Goal: Register for event/course

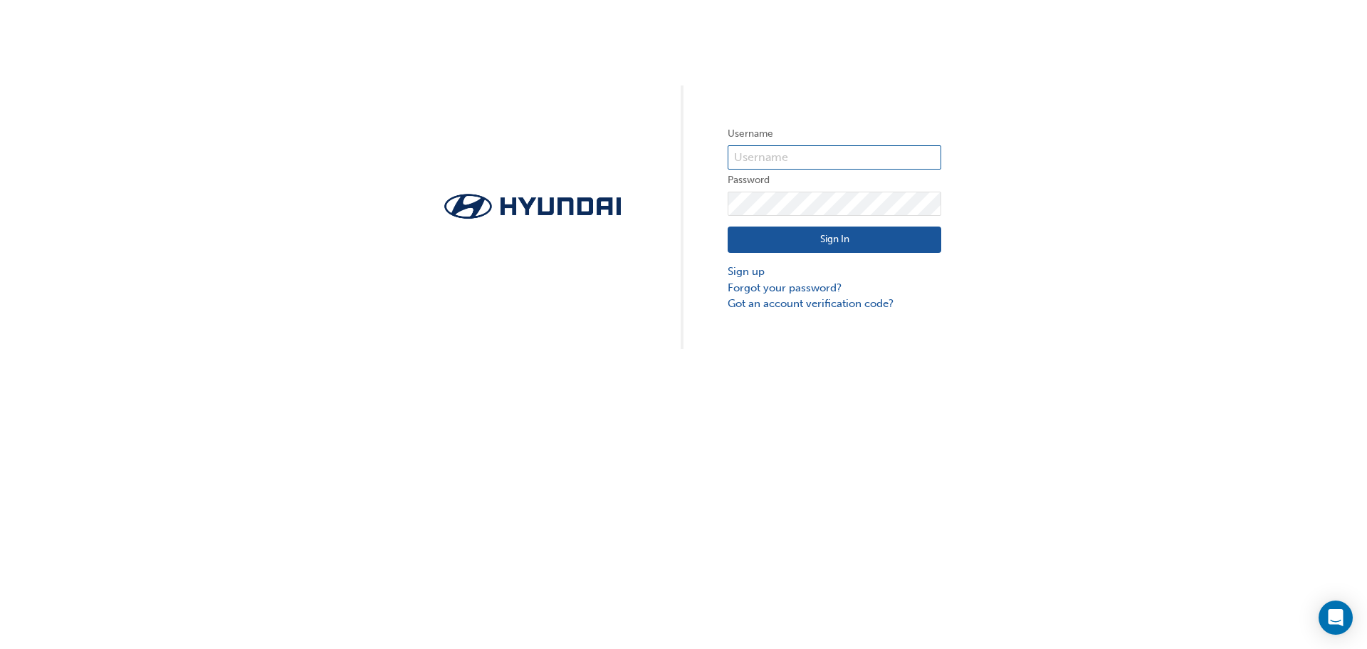
type input "32991"
click at [852, 234] on button "Sign In" at bounding box center [835, 239] width 214 height 27
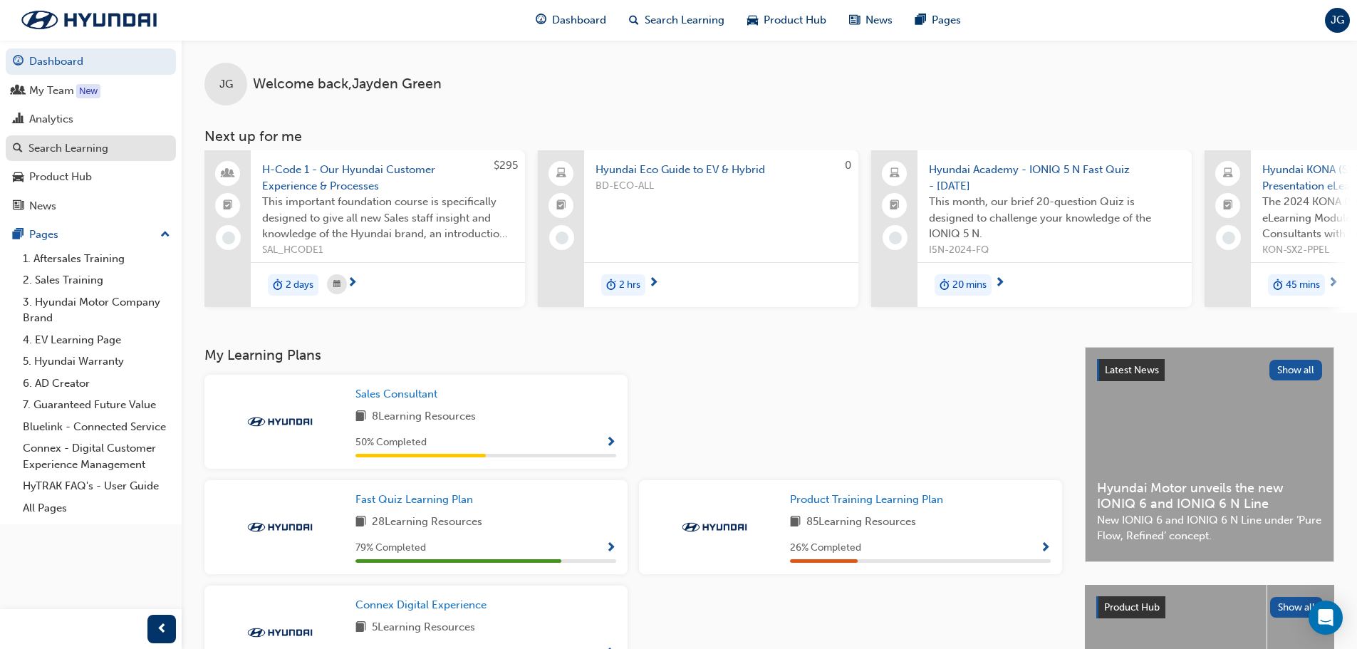
click at [90, 154] on div "Search Learning" at bounding box center [68, 148] width 80 height 16
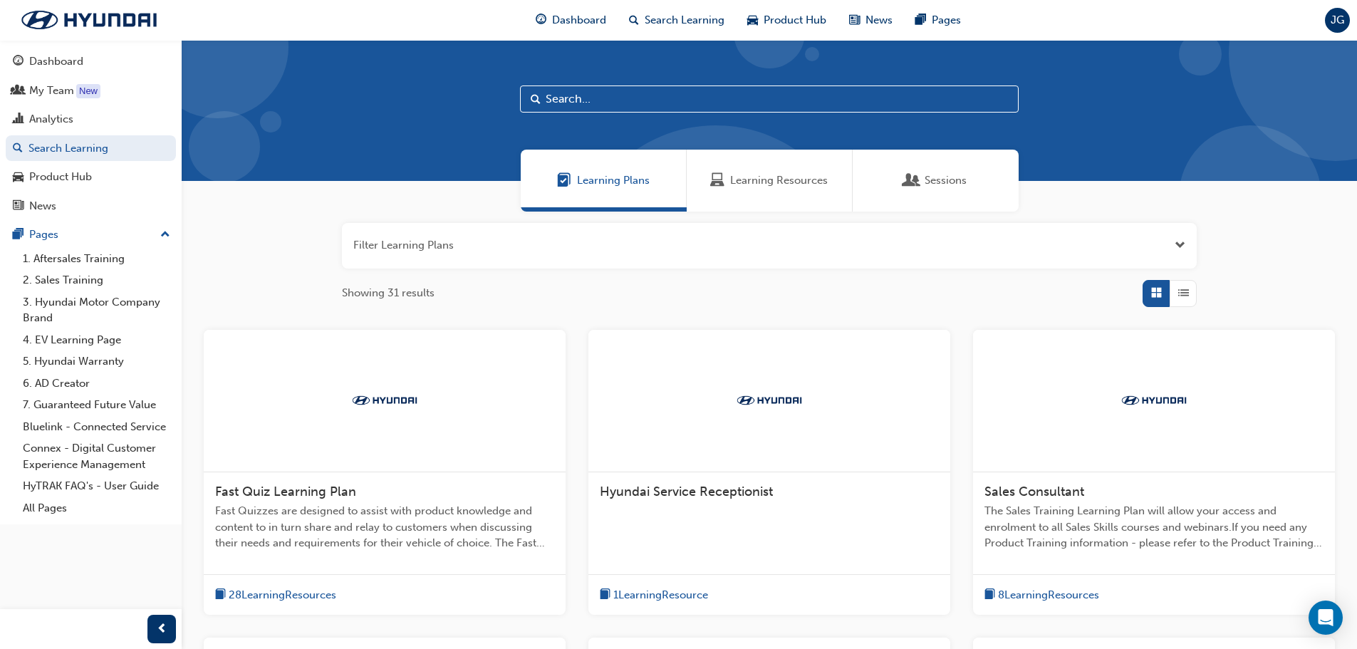
click at [641, 100] on input "text" at bounding box center [769, 98] width 498 height 27
type input "palisade"
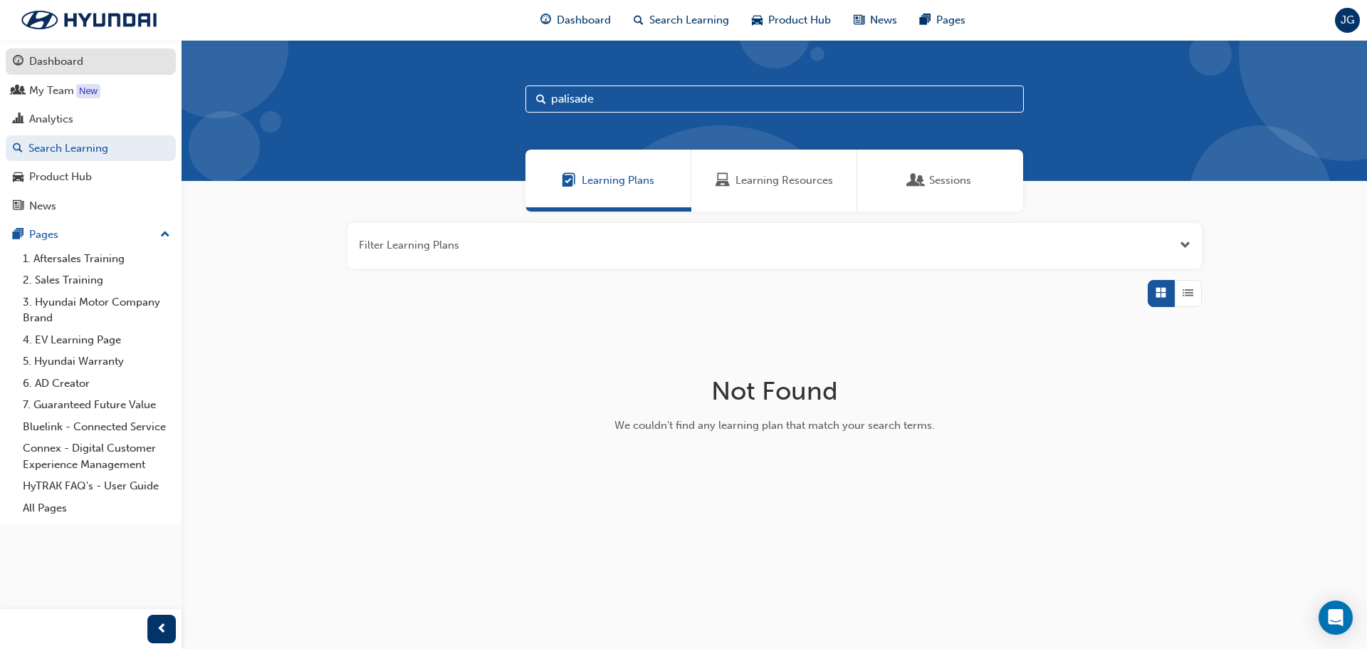
click at [61, 61] on div "Dashboard" at bounding box center [56, 61] width 54 height 16
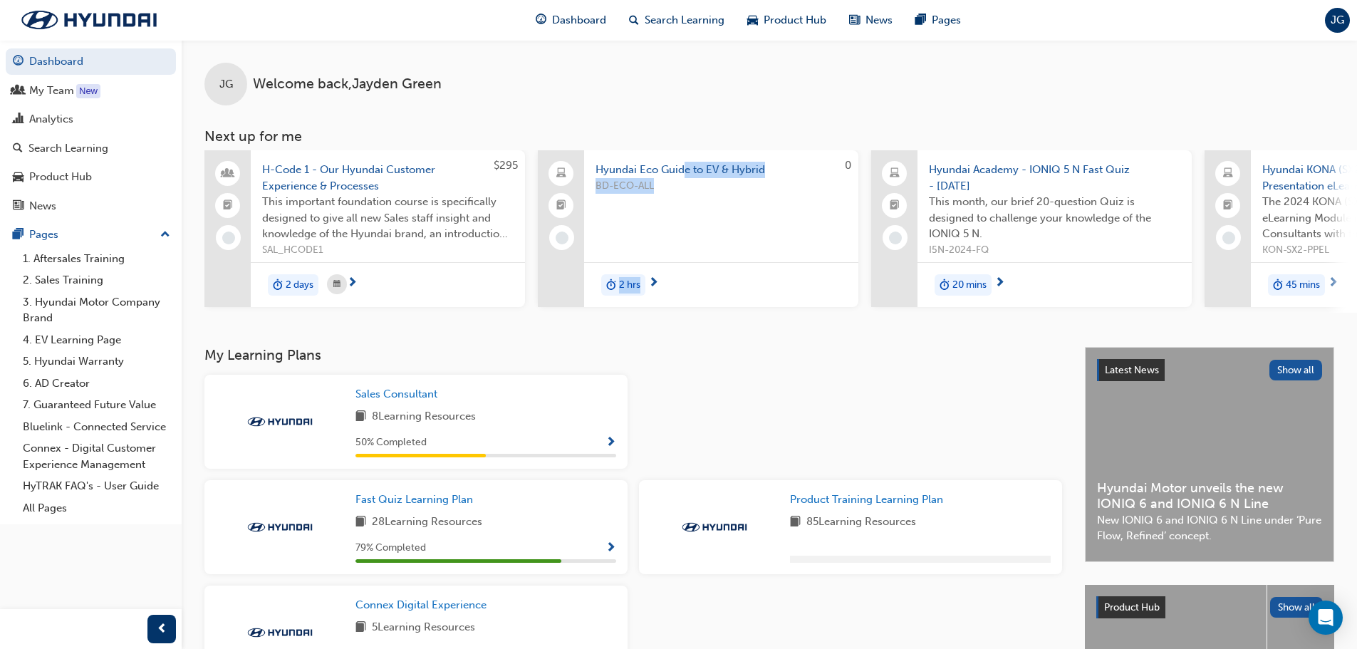
drag, startPoint x: 818, startPoint y: 215, endPoint x: 754, endPoint y: 93, distance: 137.6
click at [692, 135] on div "JG Welcome back , Jayden Green Next up for me $295 H-Code 1 - Our Hyundai Custo…" at bounding box center [769, 176] width 1175 height 273
click at [767, 83] on div "JG Welcome back , [PERSON_NAME]" at bounding box center [769, 73] width 1175 height 66
click at [717, 25] on span "Search Learning" at bounding box center [684, 20] width 80 height 16
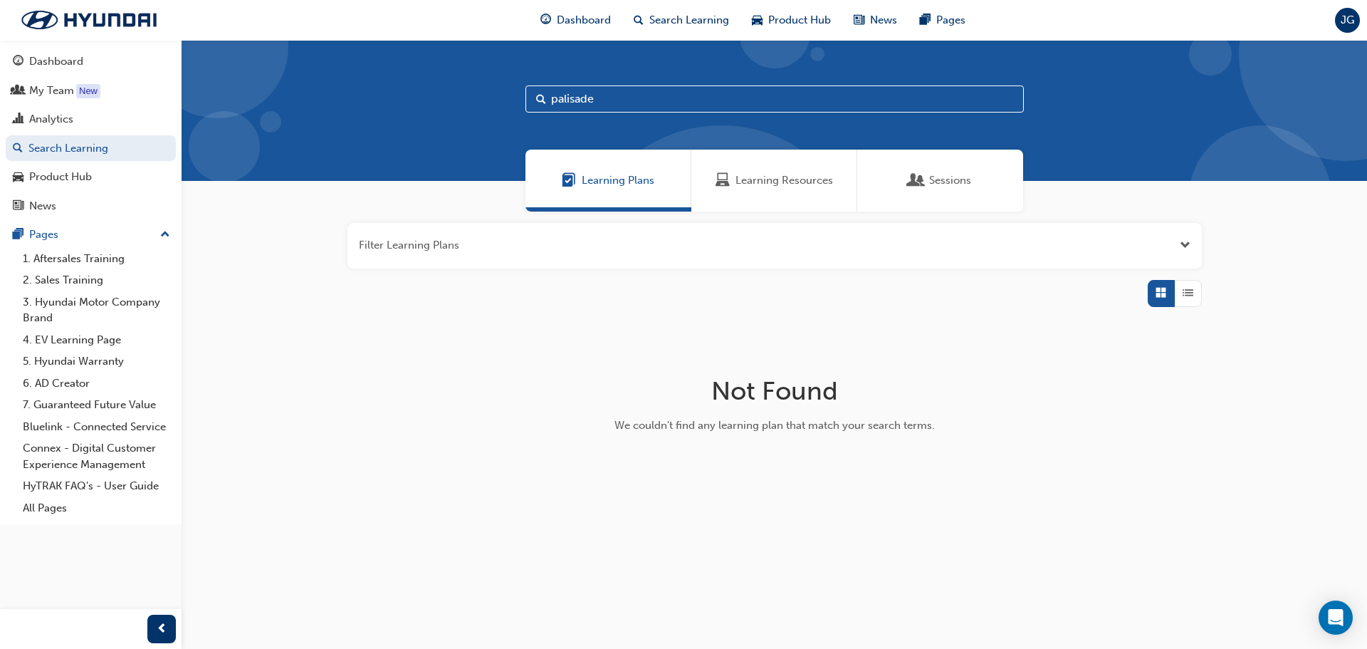
click at [948, 192] on div "Sessions" at bounding box center [940, 181] width 166 height 62
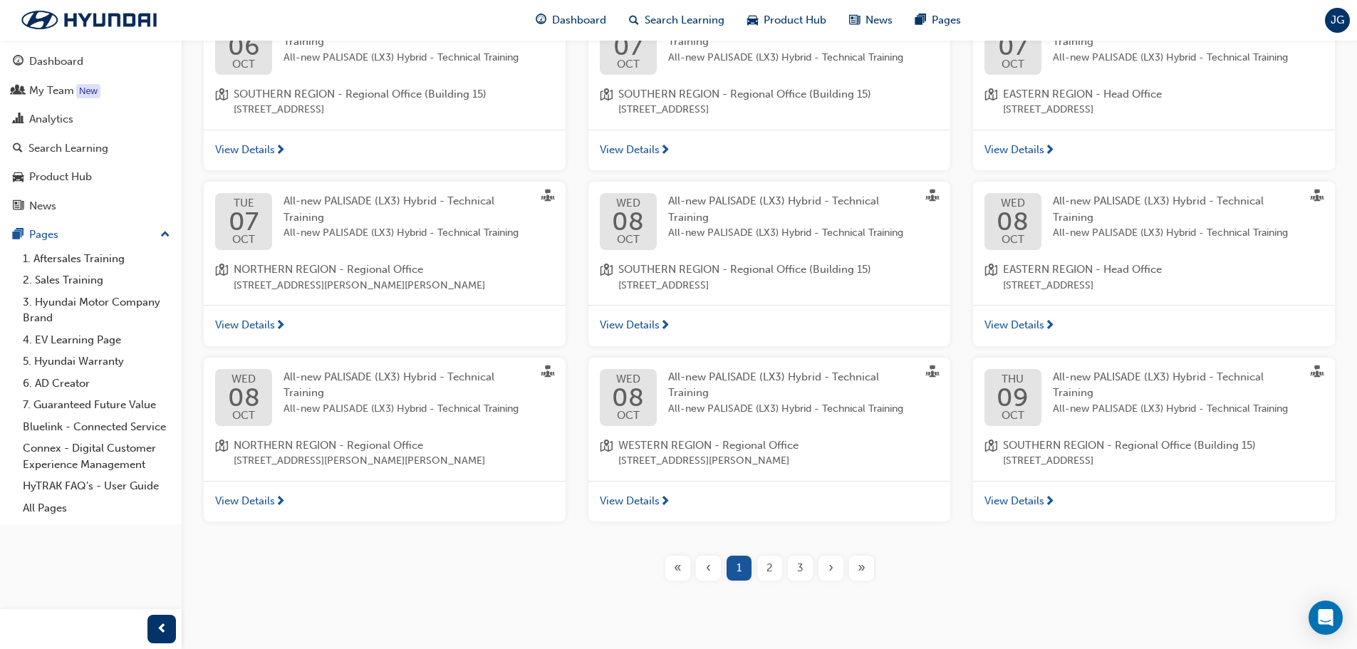
scroll to position [348, 0]
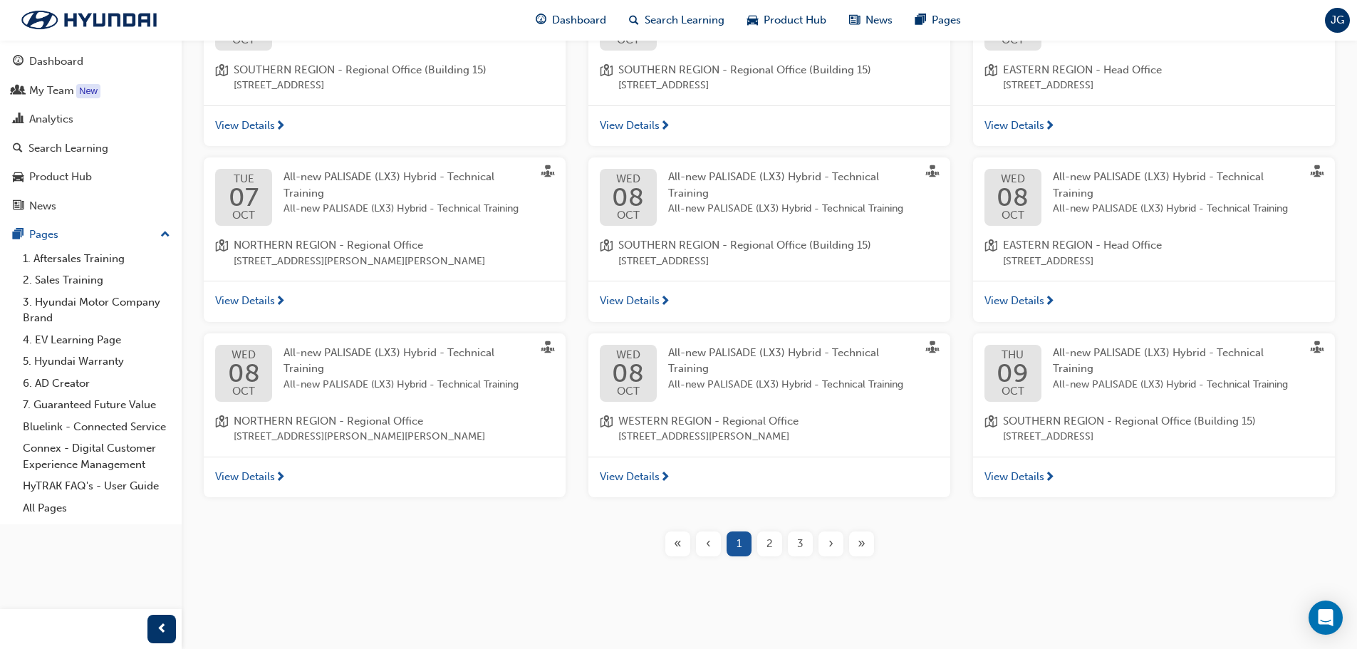
click at [765, 547] on div "2" at bounding box center [769, 543] width 25 height 25
click at [783, 550] on button "2" at bounding box center [769, 543] width 31 height 25
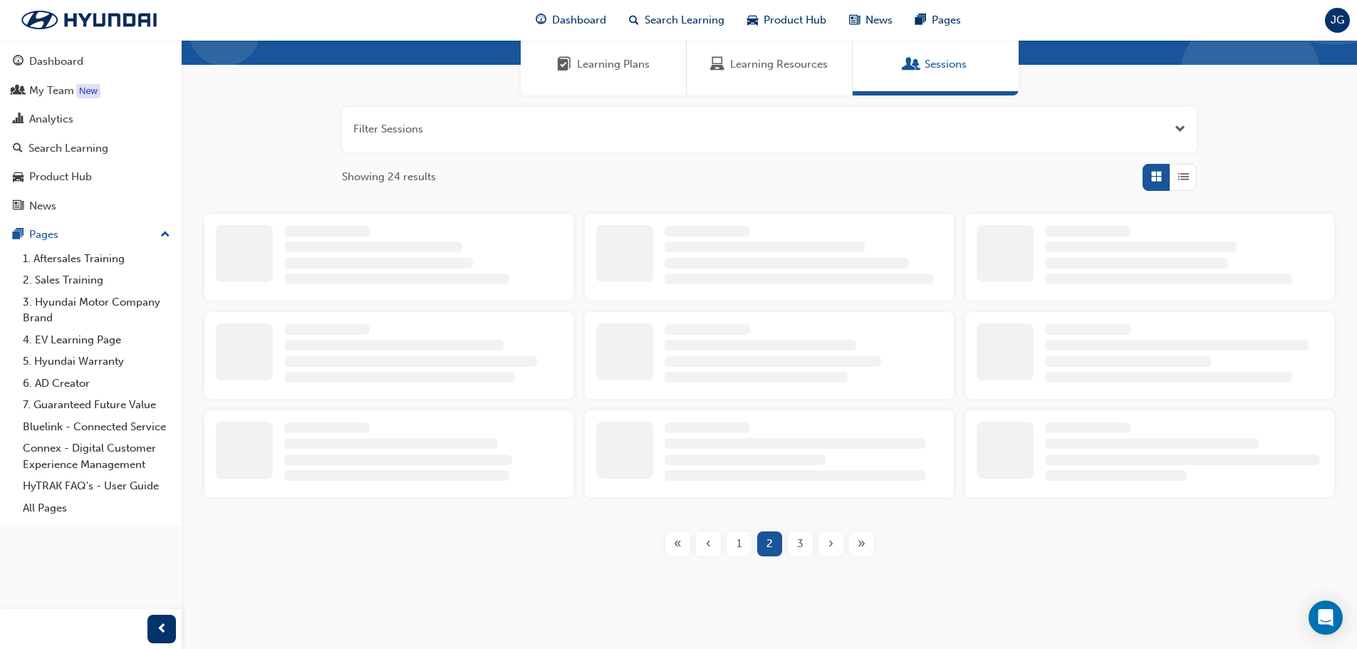
scroll to position [348, 0]
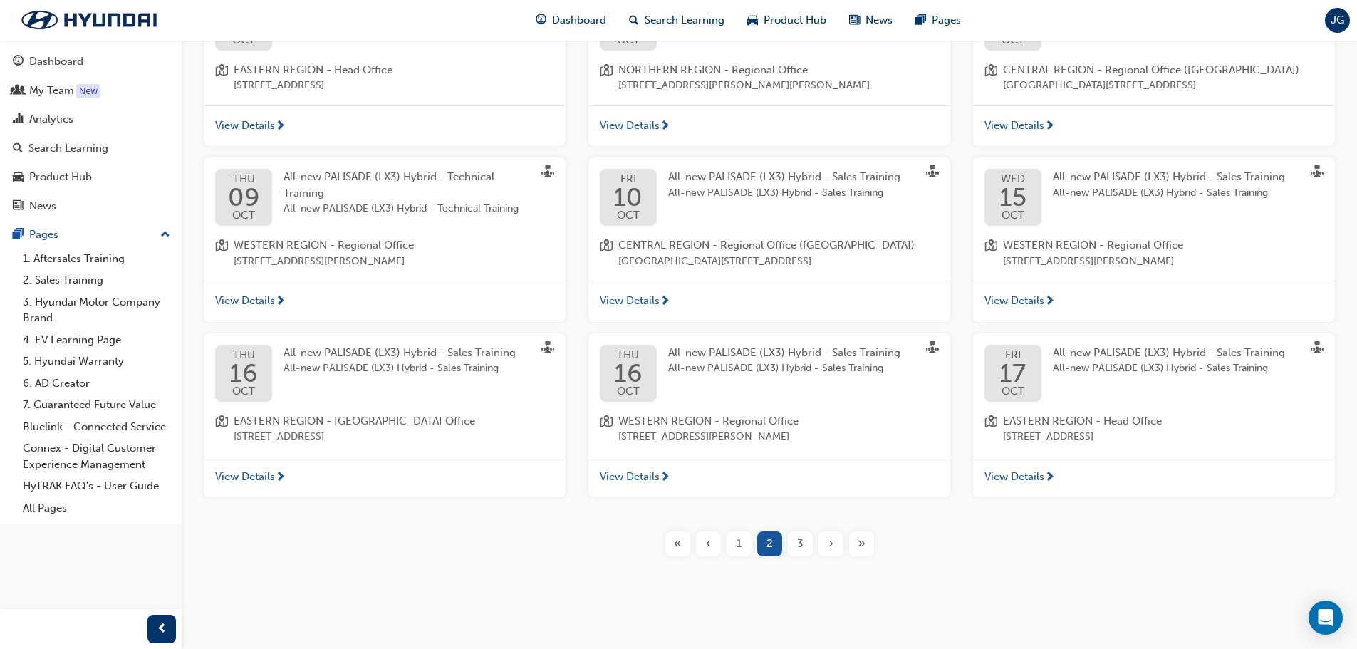
click at [802, 552] on span "3" at bounding box center [800, 544] width 6 height 16
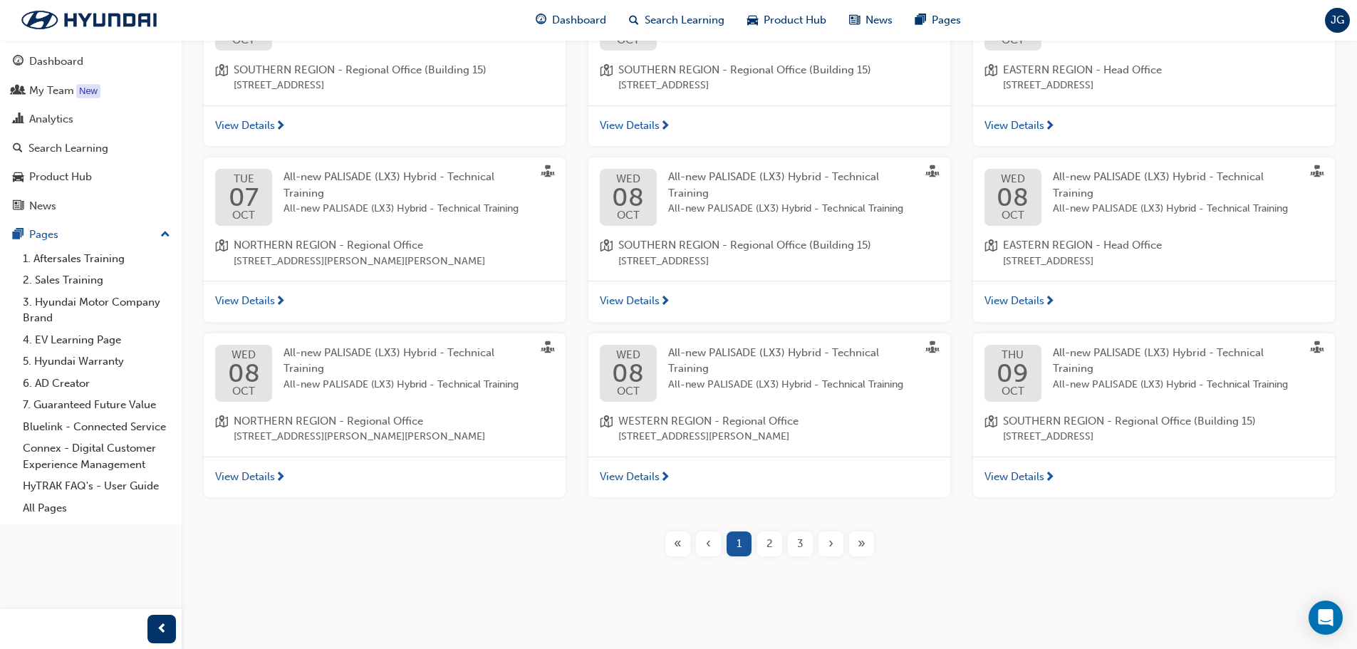
click at [805, 549] on div "3" at bounding box center [800, 543] width 25 height 25
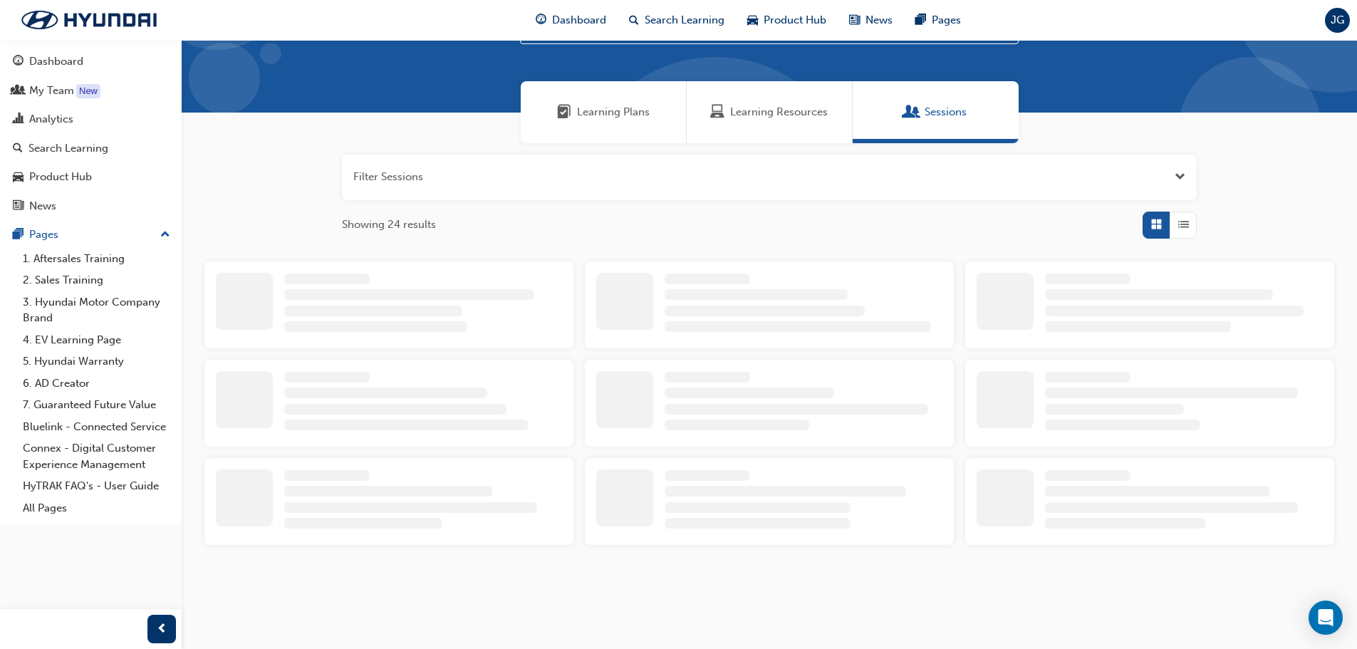
scroll to position [172, 0]
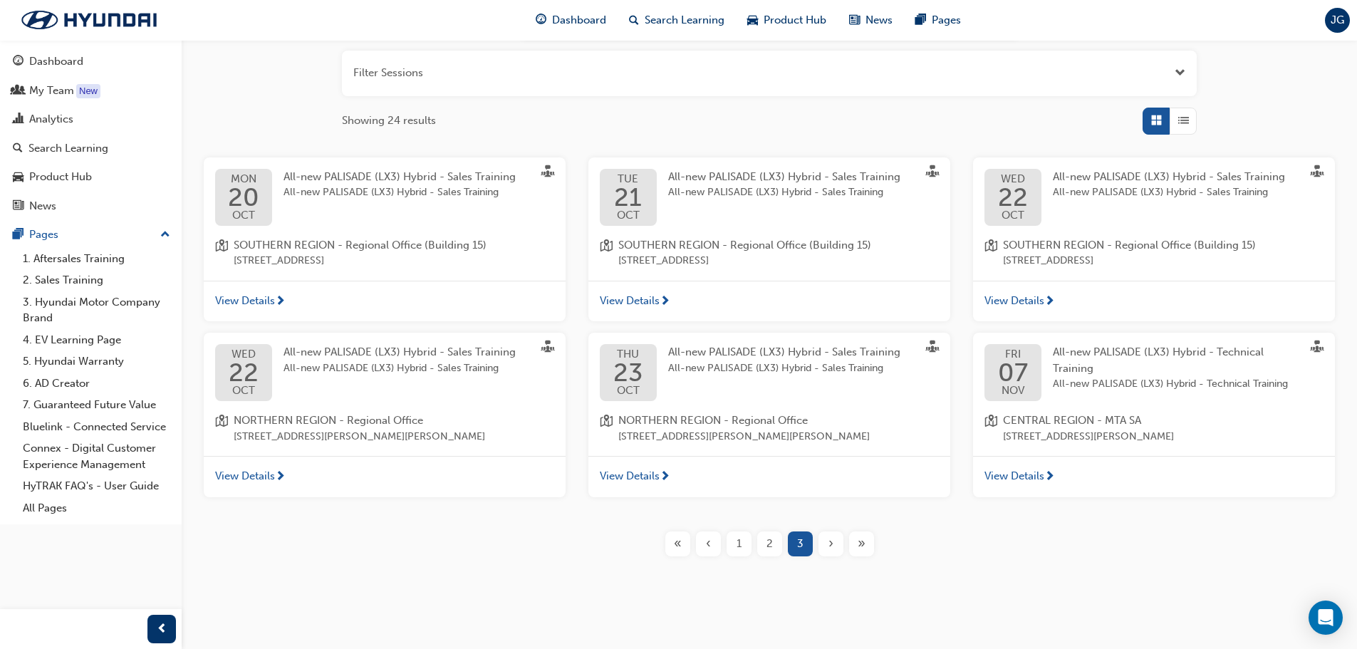
click at [397, 181] on span "All-new PALISADE (LX3) Hybrid - Sales Training" at bounding box center [399, 176] width 232 height 13
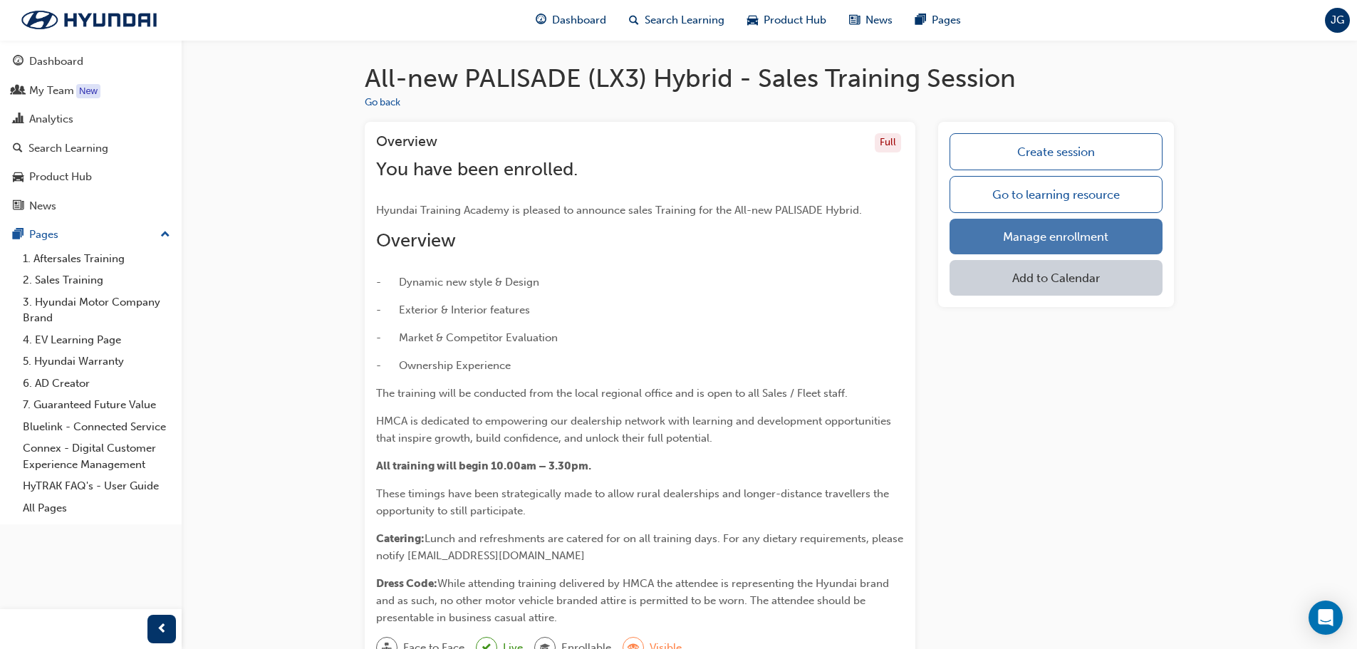
click at [1020, 241] on link "Manage enrollment" at bounding box center [1055, 237] width 213 height 36
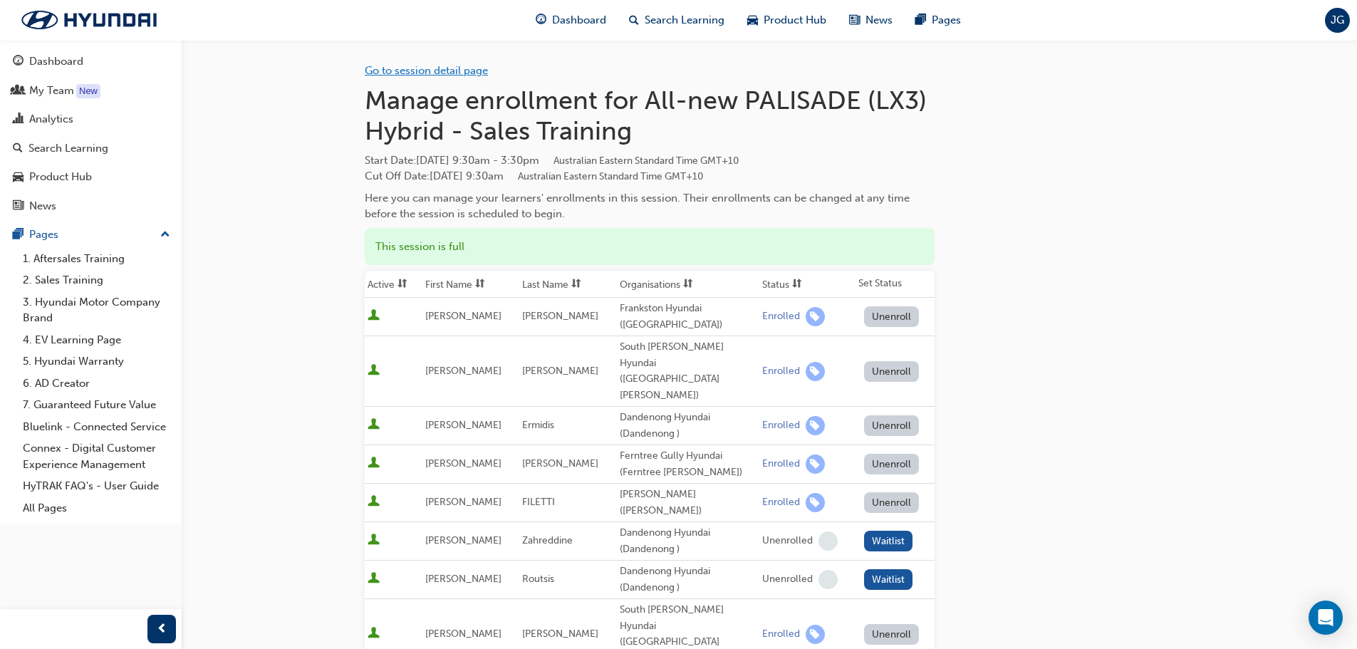
click at [420, 70] on link "Go to session detail page" at bounding box center [426, 70] width 123 height 13
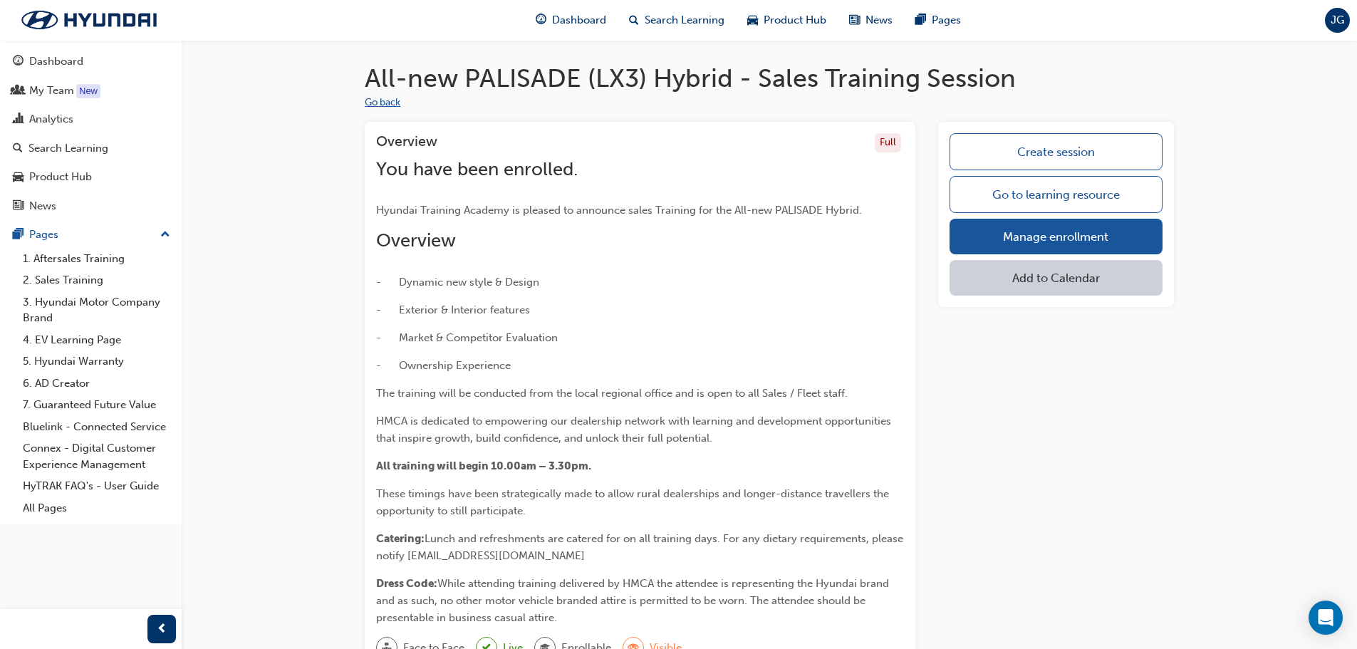
click at [392, 100] on button "Go back" at bounding box center [383, 103] width 36 height 16
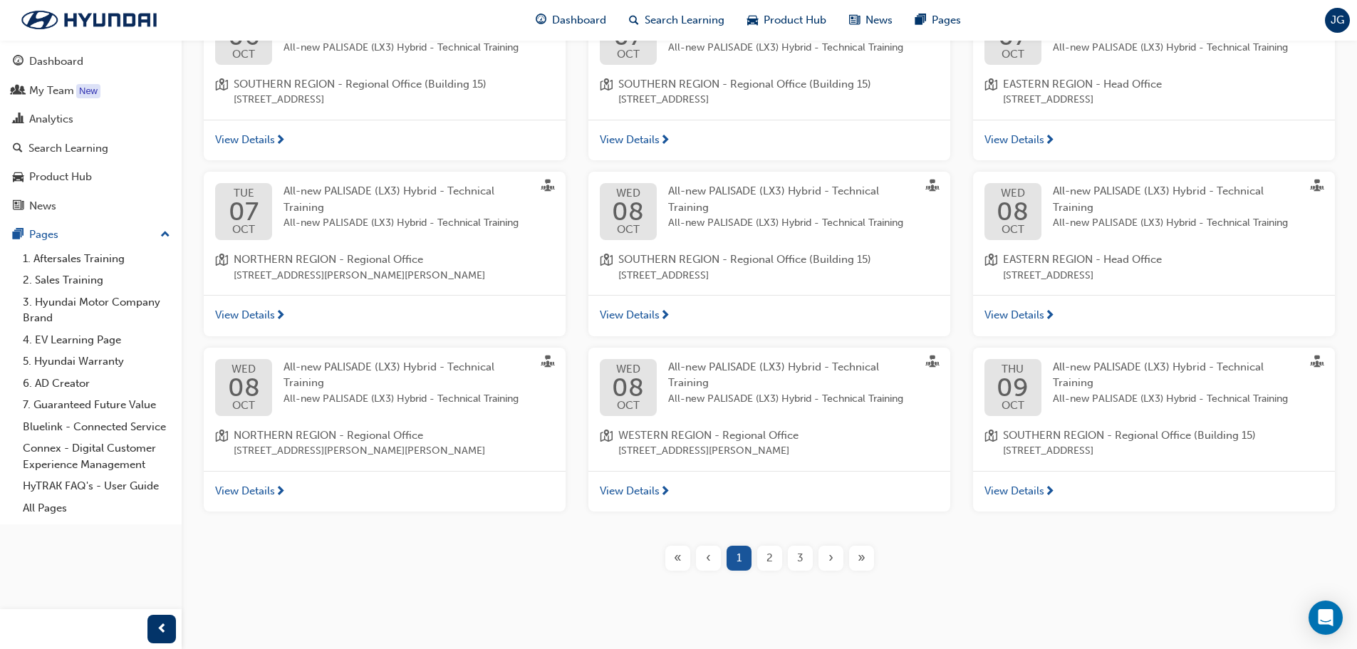
scroll to position [348, 0]
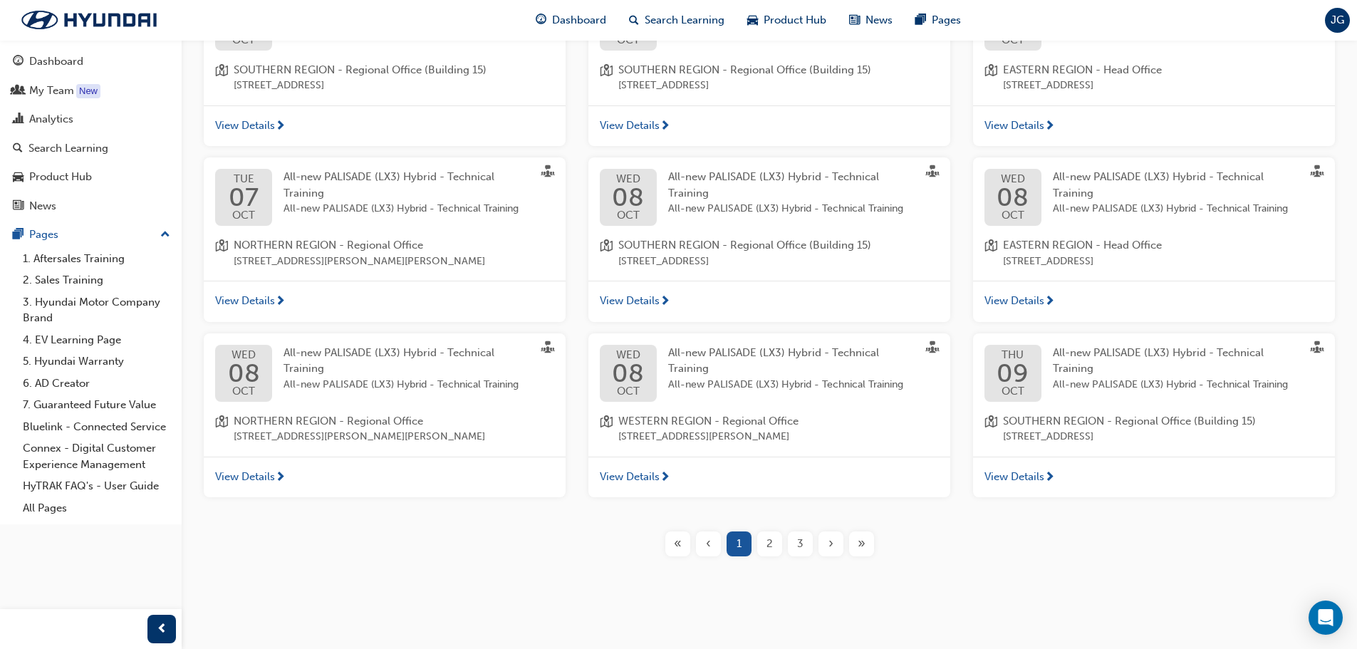
click at [799, 547] on span "3" at bounding box center [800, 544] width 6 height 16
click at [798, 543] on span "3" at bounding box center [800, 544] width 6 height 16
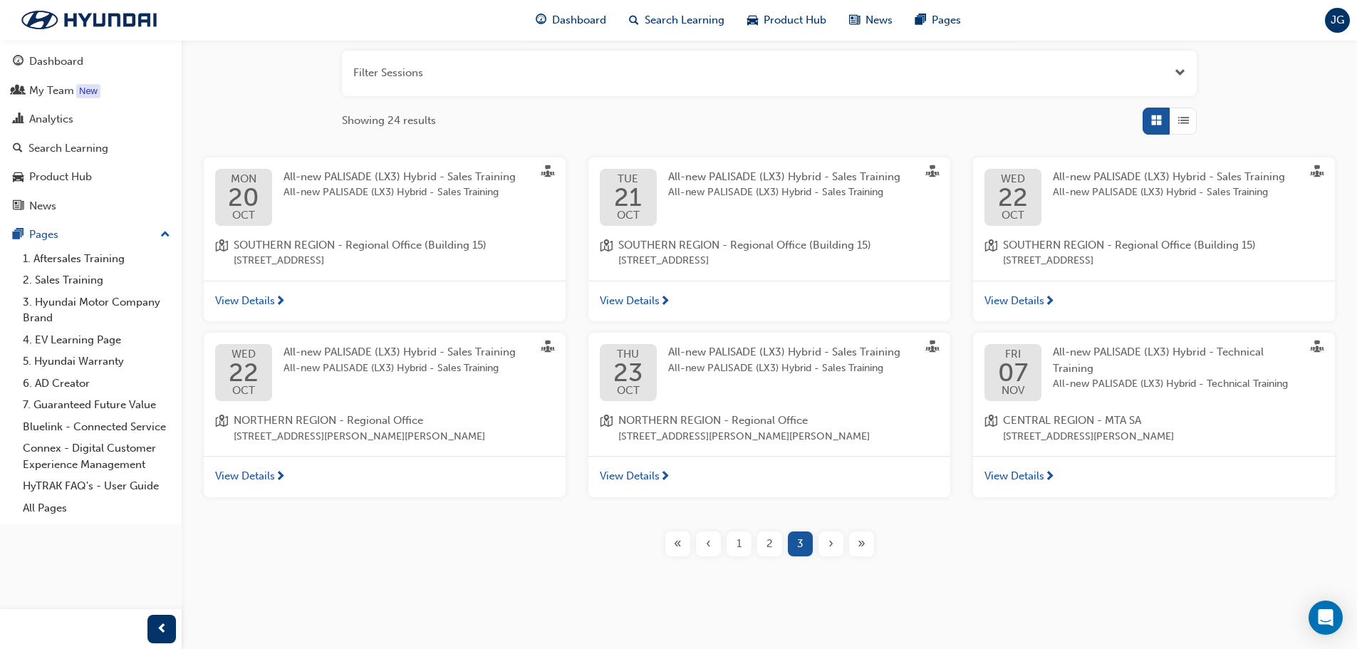
scroll to position [172, 0]
click at [652, 302] on span "View Details" at bounding box center [630, 301] width 60 height 16
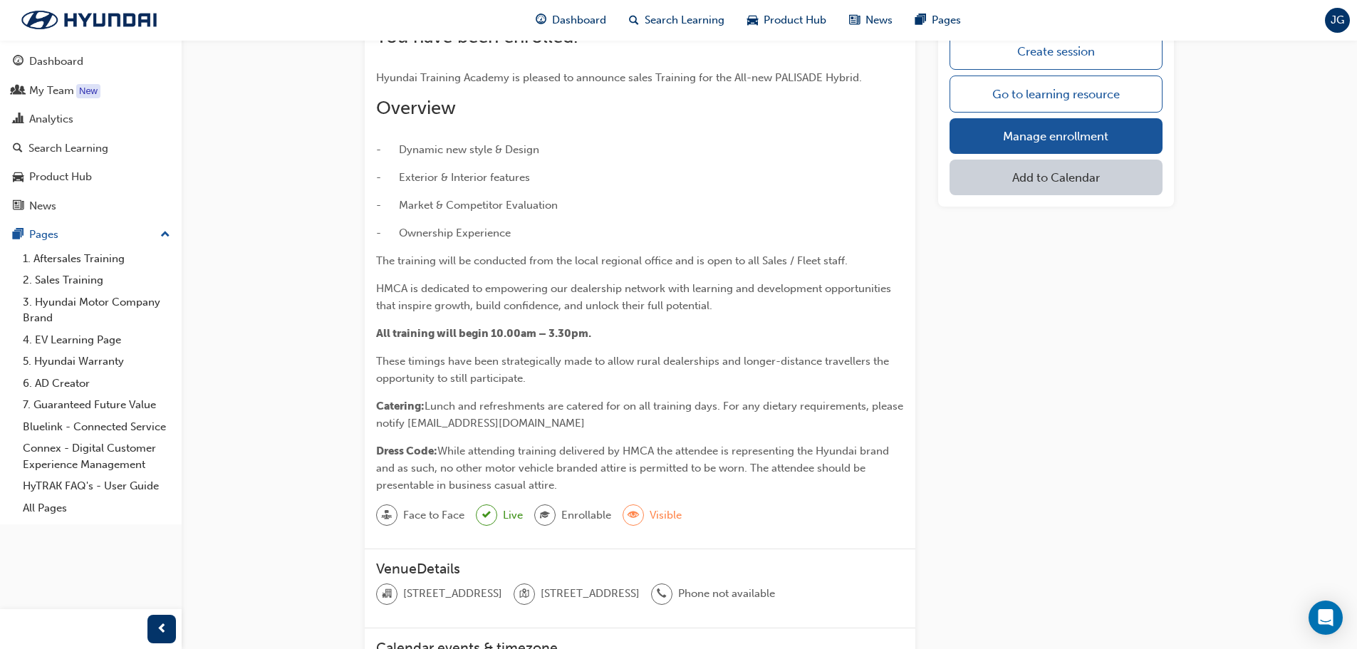
scroll to position [91, 0]
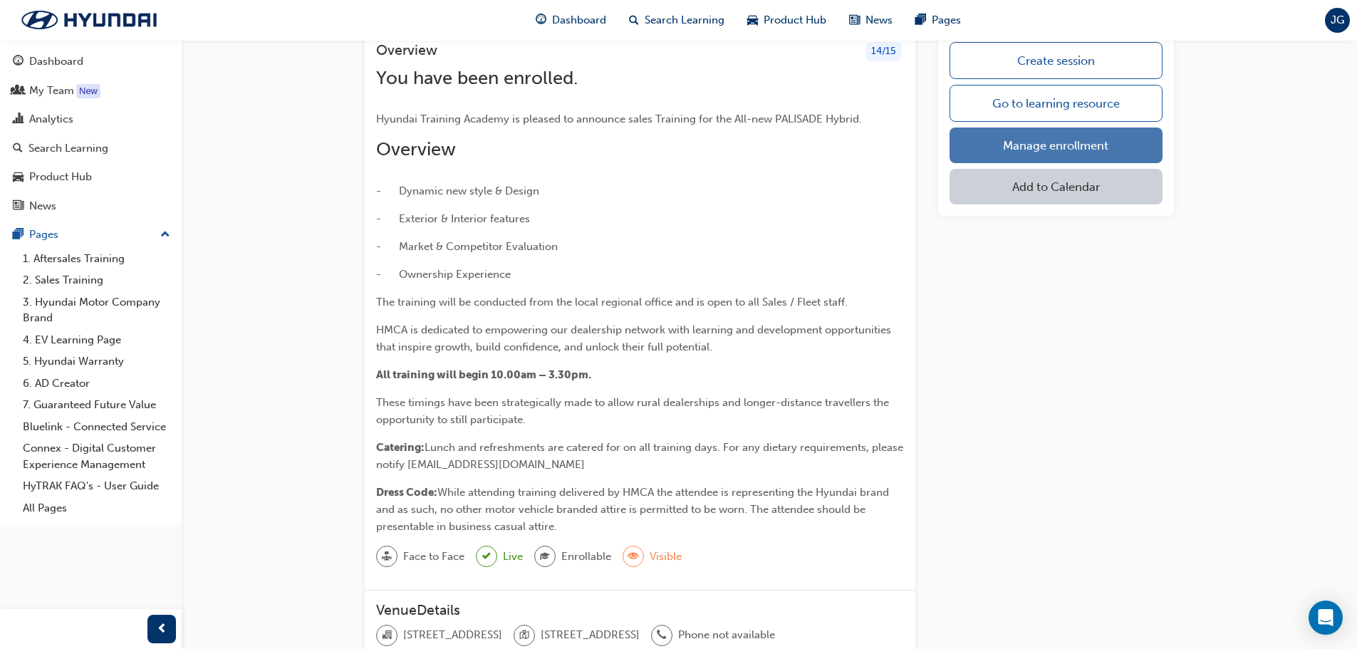
click at [995, 152] on link "Manage enrollment" at bounding box center [1055, 145] width 213 height 36
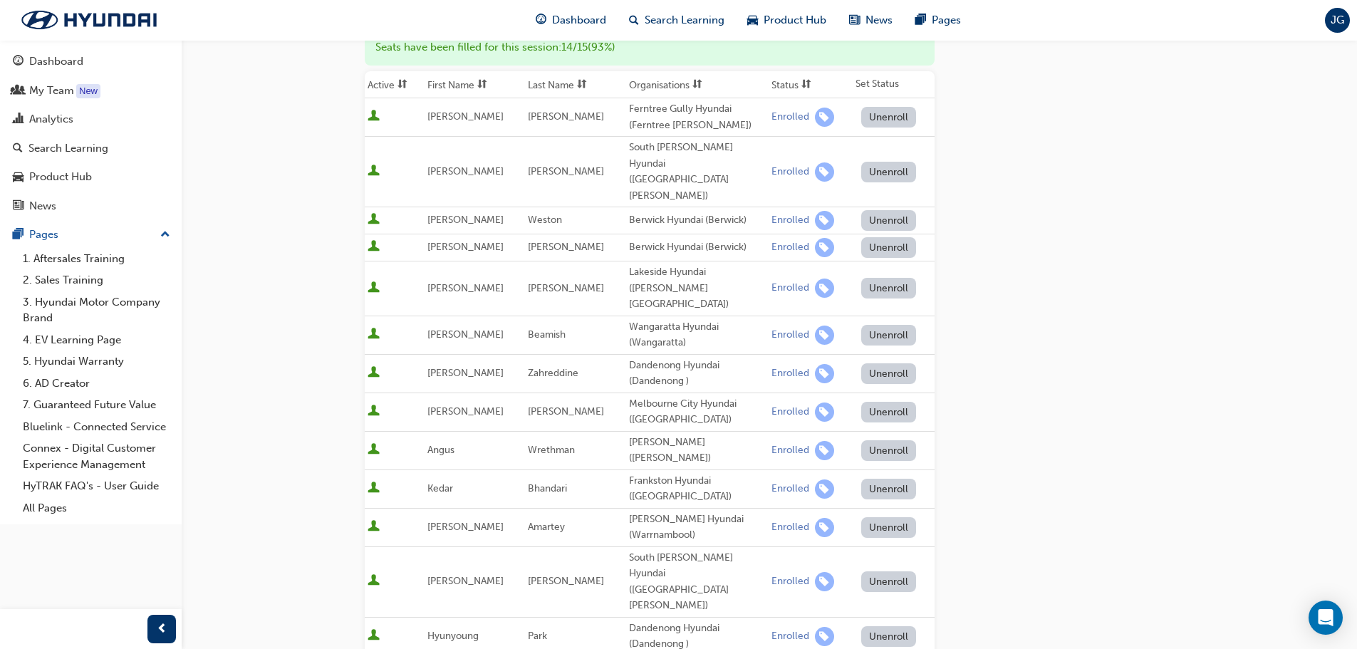
scroll to position [456, 0]
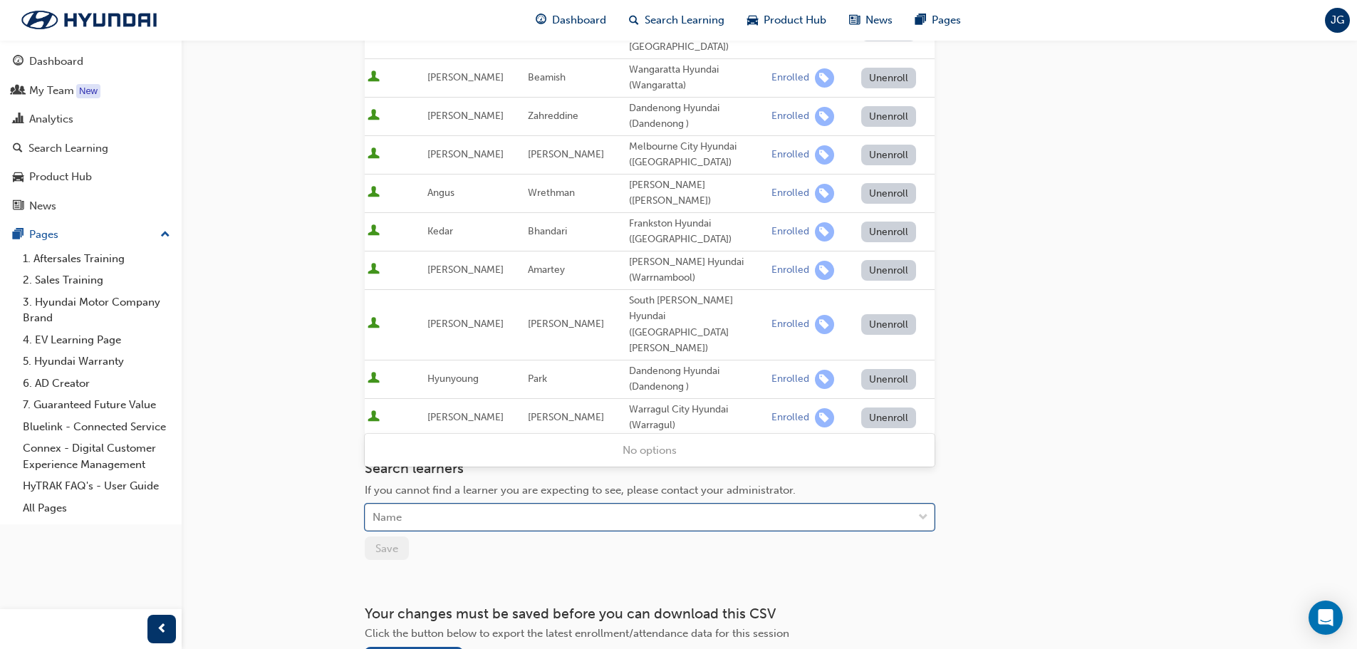
click at [826, 505] on div "Name" at bounding box center [638, 517] width 547 height 25
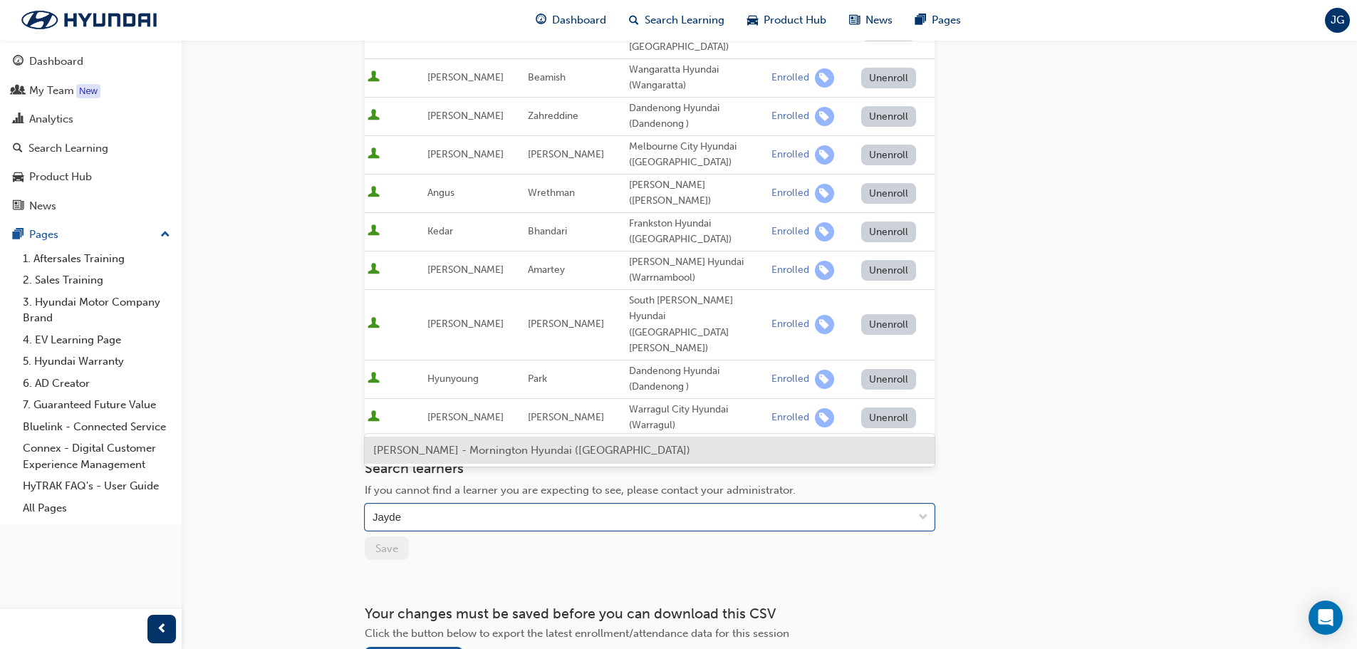
type input "Jayden"
click at [768, 455] on div "[PERSON_NAME] - Mornington Hyundai ([GEOGRAPHIC_DATA])" at bounding box center [650, 451] width 570 height 28
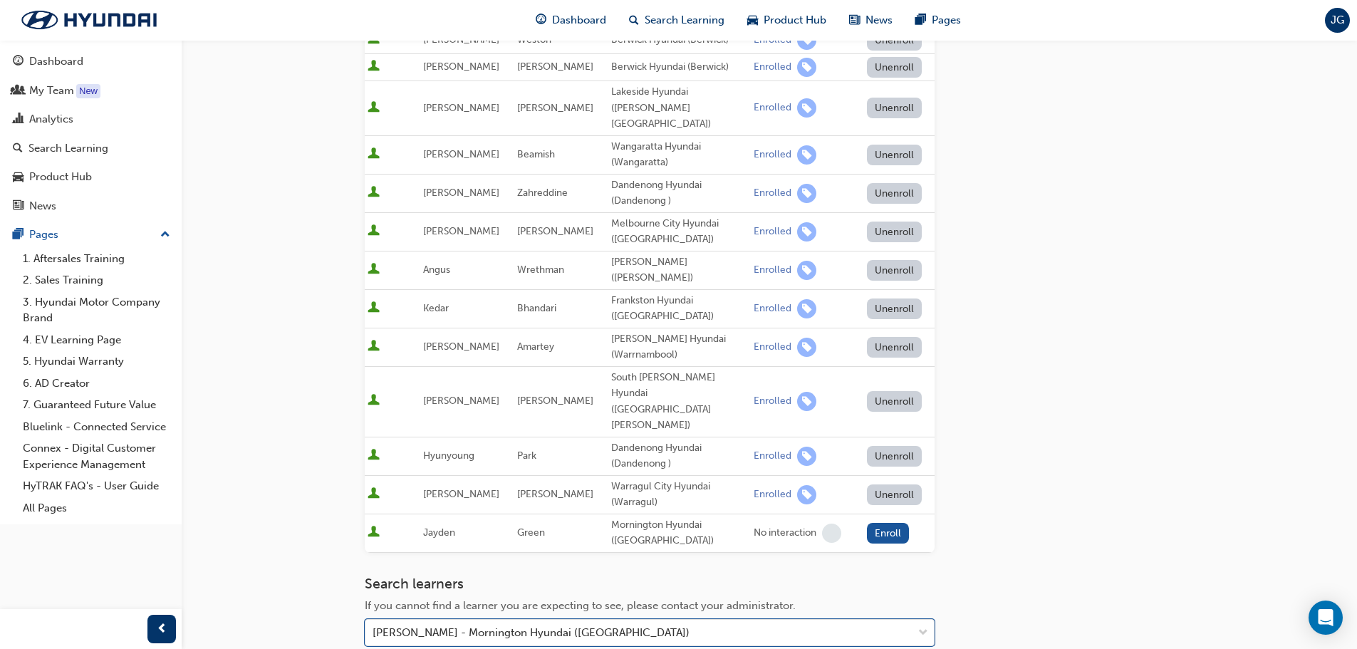
scroll to position [427, 0]
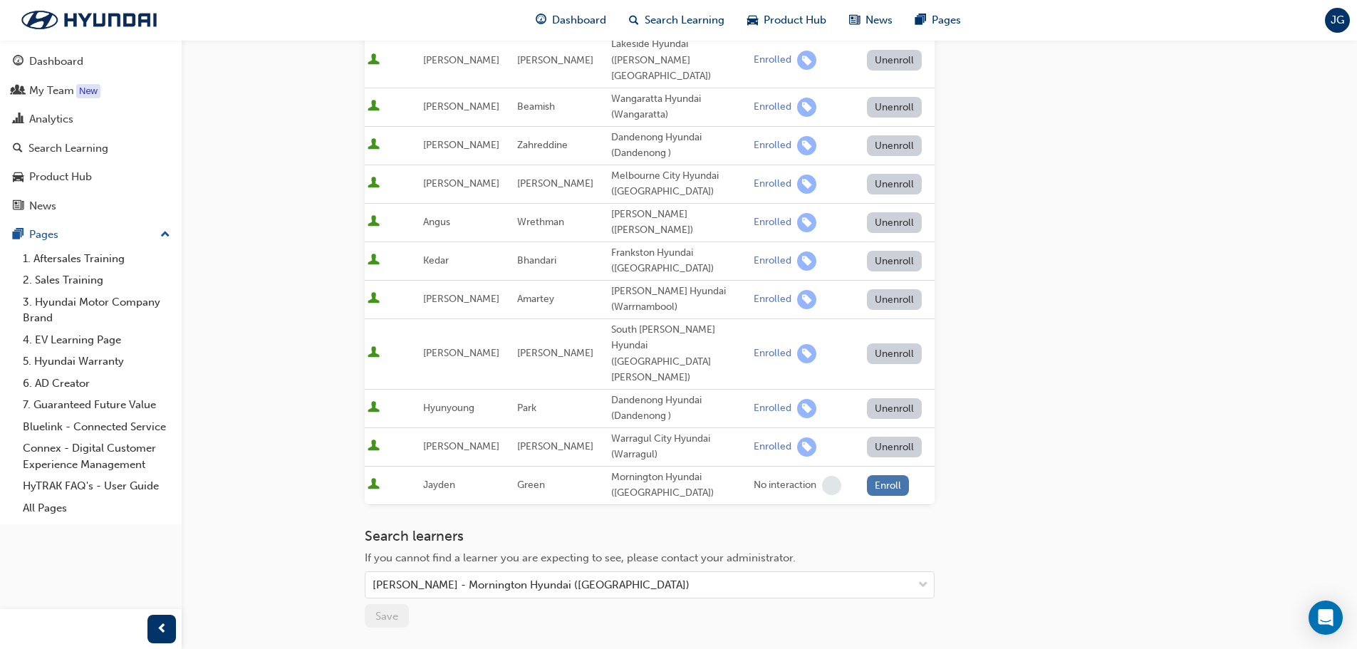
click at [887, 475] on button "Enroll" at bounding box center [888, 485] width 43 height 21
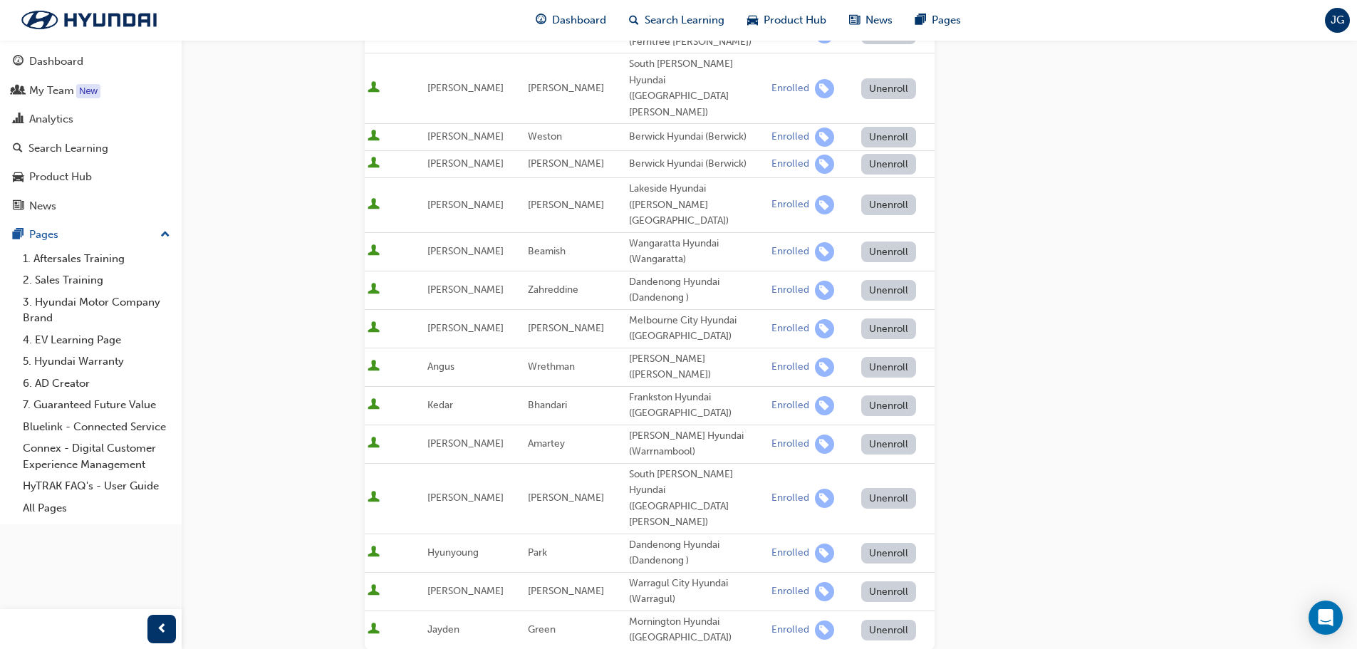
scroll to position [285, 0]
click at [1088, 214] on div "Go to session detail page Manage enrollment for All-new PALISADE (LX3) Hybrid -…" at bounding box center [769, 347] width 809 height 1184
